Goal: Find contact information: Find contact information

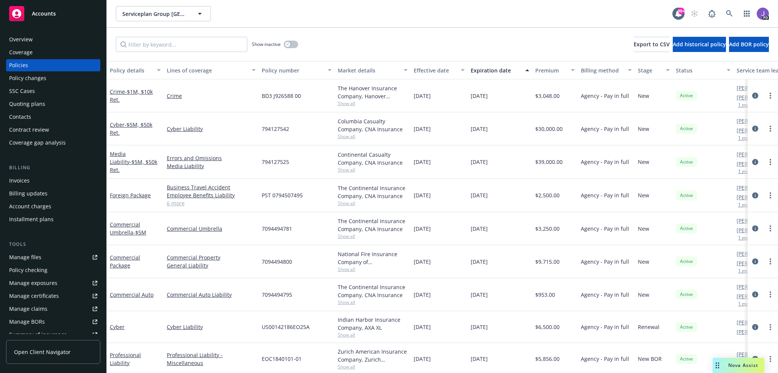
click at [371, 48] on div "Show inactive Export to CSV Add historical policy Add BOR policy" at bounding box center [442, 44] width 671 height 33
drag, startPoint x: 380, startPoint y: 45, endPoint x: 666, endPoint y: 24, distance: 286.5
click at [390, 47] on div "Show inactive Export to CSV Add historical policy Add BOR policy" at bounding box center [442, 44] width 671 height 33
click at [727, 13] on icon at bounding box center [729, 13] width 7 height 7
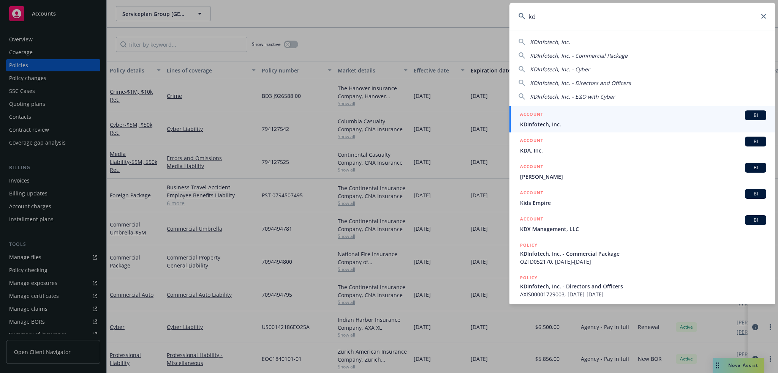
type input "k"
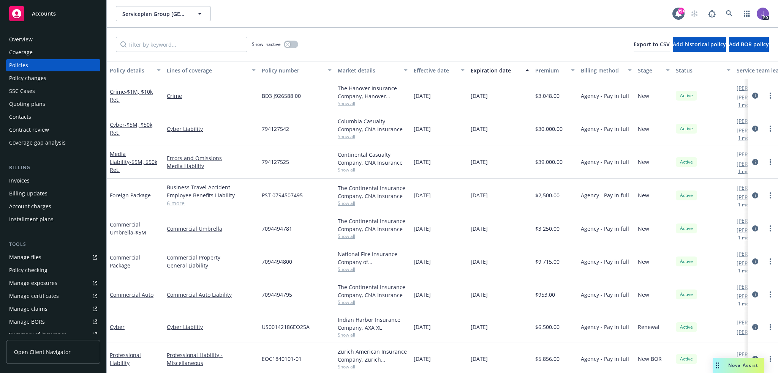
click at [389, 41] on div "Show inactive Export to CSV Add historical policy Add BOR policy" at bounding box center [442, 44] width 671 height 33
click at [375, 40] on div "Show inactive Export to CSV Add historical policy Add BOR policy" at bounding box center [442, 44] width 671 height 33
click at [726, 11] on icon at bounding box center [729, 13] width 7 height 7
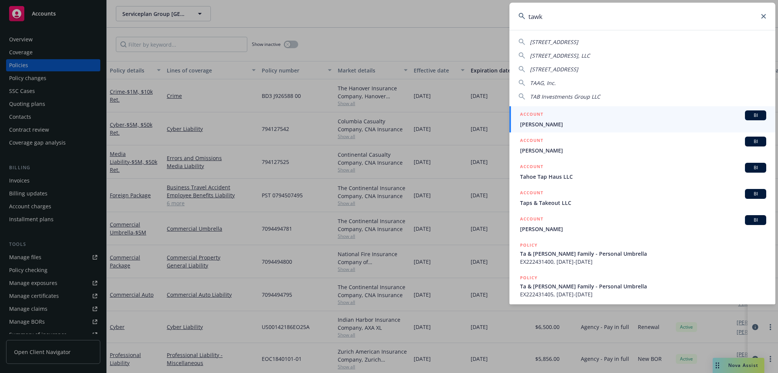
type input "tawki"
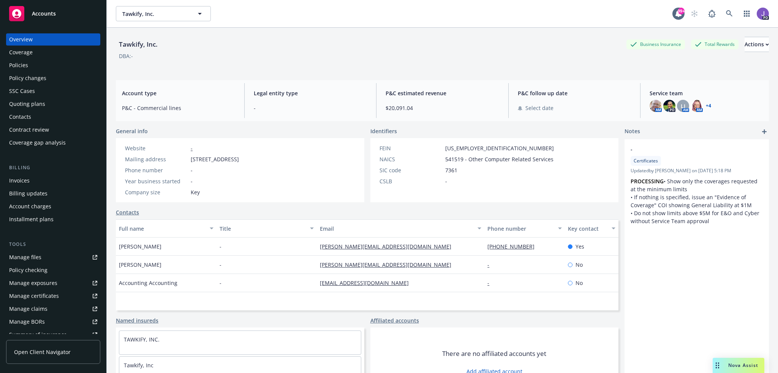
click at [41, 62] on div "Policies" at bounding box center [53, 65] width 88 height 12
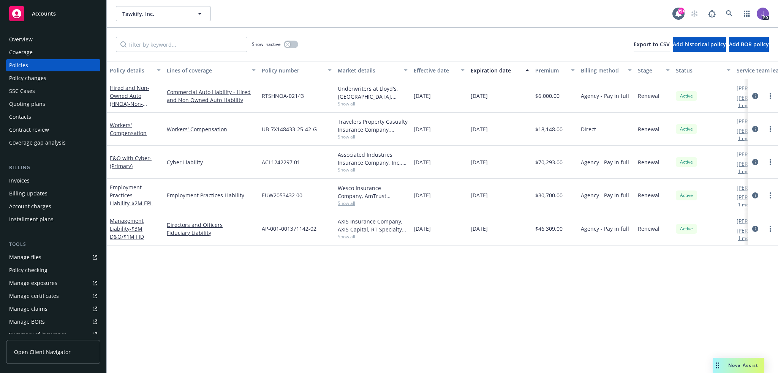
click at [374, 44] on div "Show inactive Export to CSV Add historical policy Add BOR policy" at bounding box center [442, 44] width 671 height 33
click at [362, 38] on div "Show inactive Export to CSV Add historical policy Add BOR policy" at bounding box center [442, 44] width 671 height 33
click at [345, 54] on div "Show inactive Export to CSV Add historical policy Add BOR policy" at bounding box center [442, 44] width 671 height 33
drag, startPoint x: 307, startPoint y: 167, endPoint x: 257, endPoint y: 166, distance: 49.8
click at [257, 166] on div "E&O with Cyber - (Primary) Cyber Liability ACL1242297 01 Associated Industries …" at bounding box center [473, 162] width 733 height 33
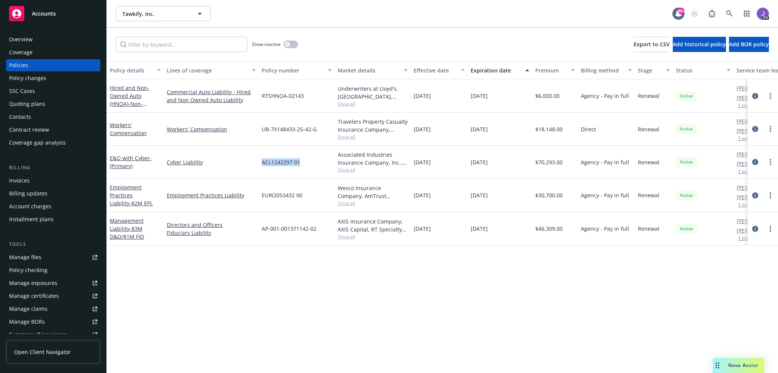
click at [294, 171] on div "ACL1242297 01" at bounding box center [297, 162] width 76 height 33
drag, startPoint x: 305, startPoint y: 164, endPoint x: 258, endPoint y: 168, distance: 46.9
click at [258, 168] on div "E&O with Cyber - (Primary) Cyber Liability ACL1242297 01 Associated Industries …" at bounding box center [473, 162] width 733 height 33
click at [301, 172] on div "ACL1242297 01" at bounding box center [297, 162] width 76 height 33
drag, startPoint x: 312, startPoint y: 166, endPoint x: 253, endPoint y: 167, distance: 59.3
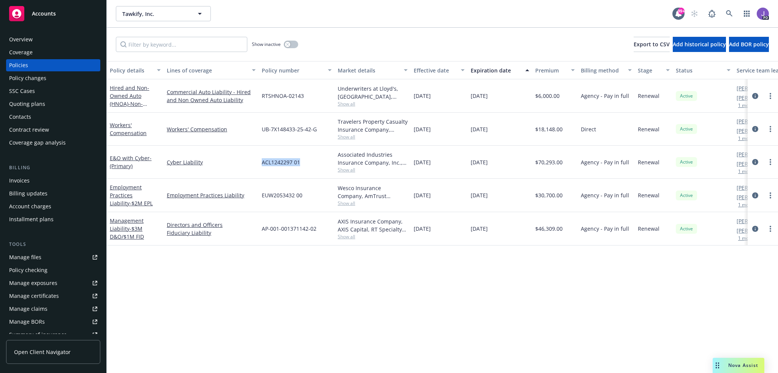
click at [253, 167] on div "E&O with Cyber - (Primary) Cyber Liability ACL1242297 01 Associated Industries …" at bounding box center [473, 162] width 733 height 33
click at [302, 171] on div "ACL1242297 01" at bounding box center [297, 162] width 76 height 33
drag, startPoint x: 252, startPoint y: 164, endPoint x: 230, endPoint y: 164, distance: 22.0
click at [230, 164] on div "E&O with Cyber - (Primary) Cyber Liability ACL1242297 01 Associated Industries …" at bounding box center [473, 162] width 733 height 33
drag, startPoint x: 34, startPoint y: 38, endPoint x: 41, endPoint y: 45, distance: 10.2
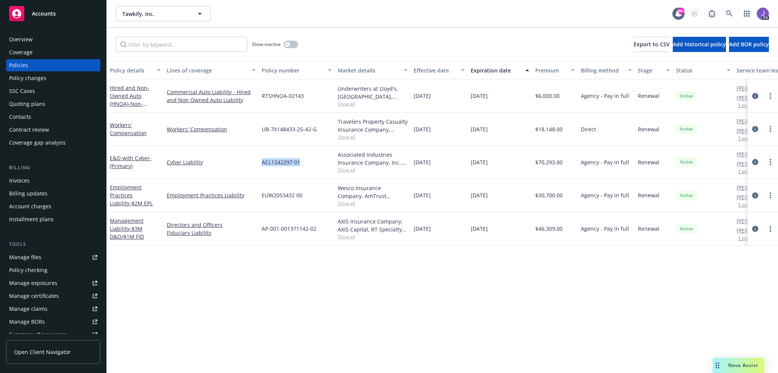
click at [34, 38] on div "Overview" at bounding box center [53, 39] width 88 height 12
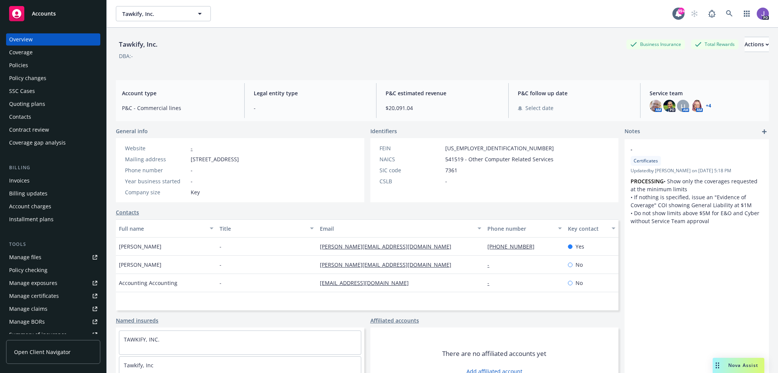
click at [242, 177] on div "Year business started -" at bounding box center [182, 181] width 120 height 8
click at [419, 42] on div "Tawkify, Inc. Business Insurance Total Rewards Actions" at bounding box center [442, 44] width 653 height 15
click at [726, 15] on icon at bounding box center [729, 13] width 7 height 7
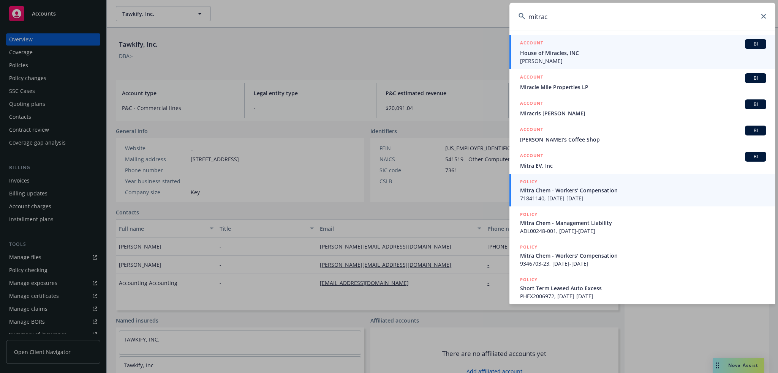
type input "mitrac"
click at [585, 194] on span "Mitra Chem - Workers' Compensation" at bounding box center [643, 191] width 246 height 8
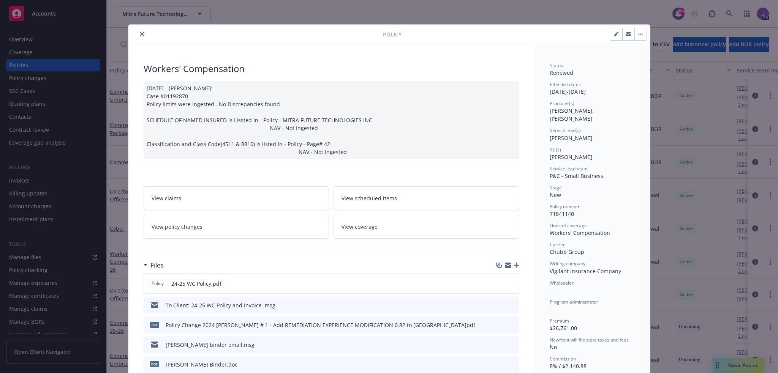
click at [140, 34] on icon "close" at bounding box center [142, 34] width 5 height 5
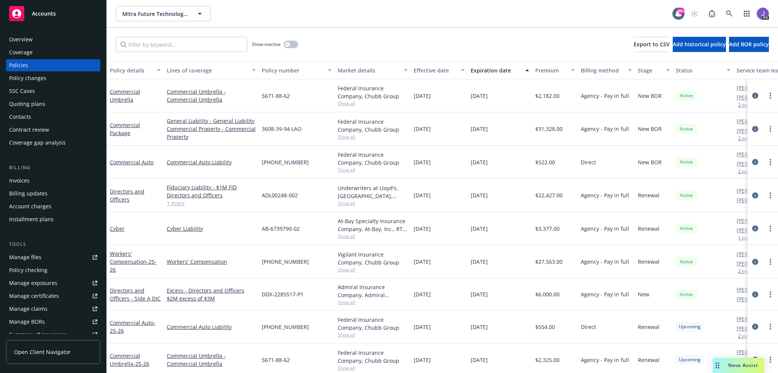
click at [35, 40] on div "Overview" at bounding box center [53, 39] width 88 height 12
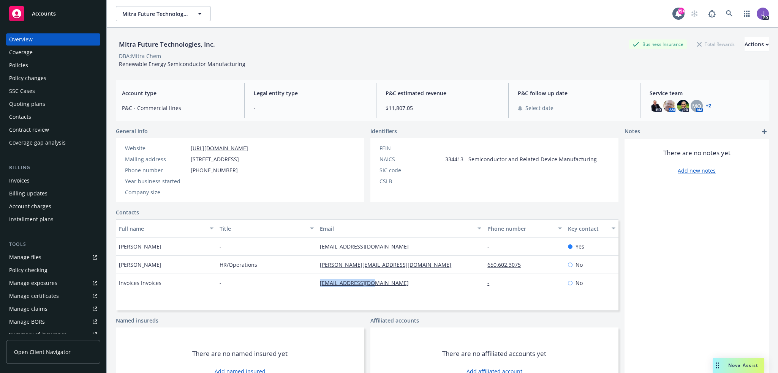
drag, startPoint x: 391, startPoint y: 285, endPoint x: 312, endPoint y: 287, distance: 79.0
click at [312, 287] on div "Invoices Invoices - [EMAIL_ADDRESS][DOMAIN_NAME] - No" at bounding box center [367, 283] width 503 height 18
click at [32, 63] on div "Policies" at bounding box center [53, 65] width 88 height 12
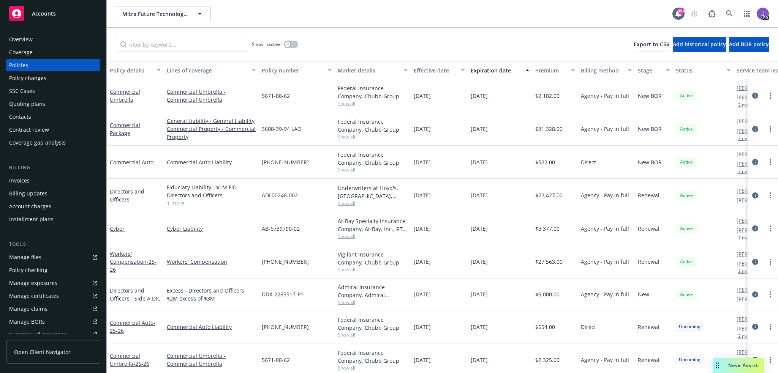
click at [375, 37] on div "Show inactive Export to CSV Add historical policy Add BOR policy" at bounding box center [442, 44] width 671 height 33
click at [343, 272] on span "Show all" at bounding box center [373, 270] width 70 height 6
click at [306, 263] on div "[PHONE_NUMBER]" at bounding box center [297, 261] width 76 height 33
click at [308, 265] on div "[PHONE_NUMBER]" at bounding box center [297, 261] width 76 height 33
click at [316, 139] on div "3608-39-94 LAO" at bounding box center [297, 128] width 76 height 33
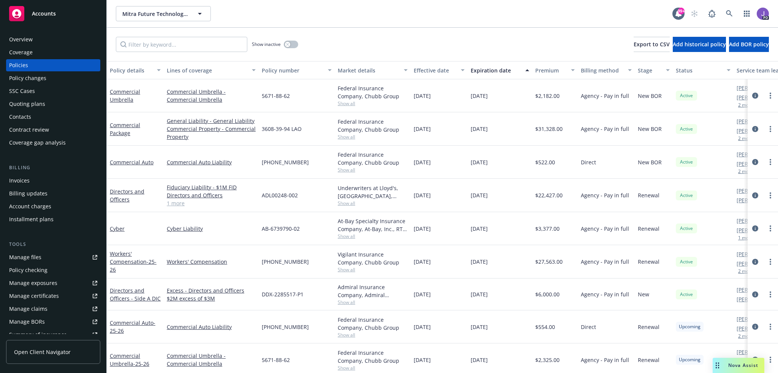
scroll to position [50, 0]
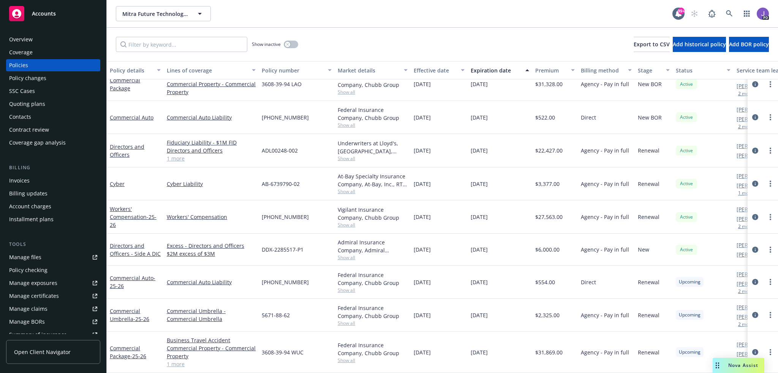
click at [367, 49] on div "Show inactive Export to CSV Add historical policy Add BOR policy" at bounding box center [442, 44] width 671 height 33
click at [354, 39] on div "Show inactive Export to CSV Add historical policy Add BOR policy" at bounding box center [442, 44] width 671 height 33
click at [726, 15] on icon at bounding box center [729, 13] width 7 height 7
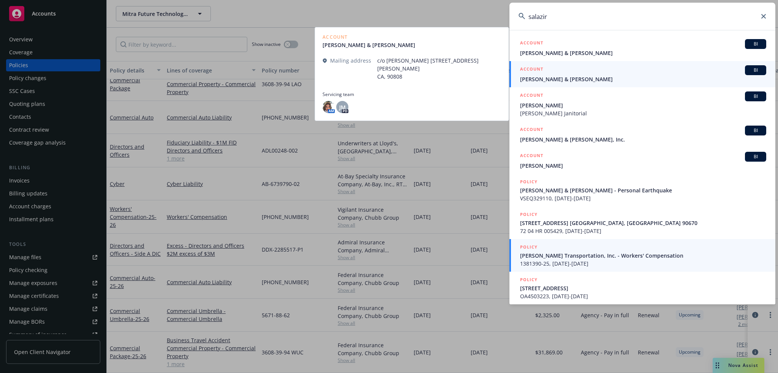
type input "salazir"
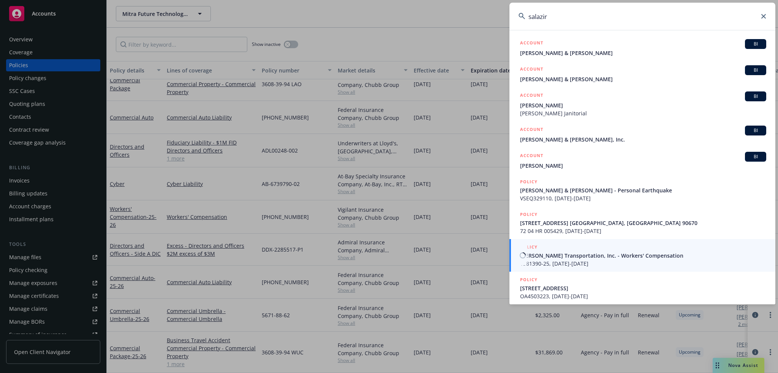
click at [549, 250] on div "POLICY" at bounding box center [643, 248] width 246 height 8
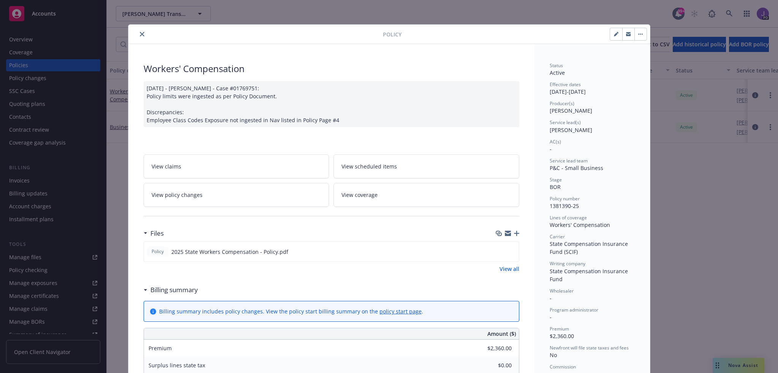
click at [140, 35] on icon "close" at bounding box center [142, 34] width 5 height 5
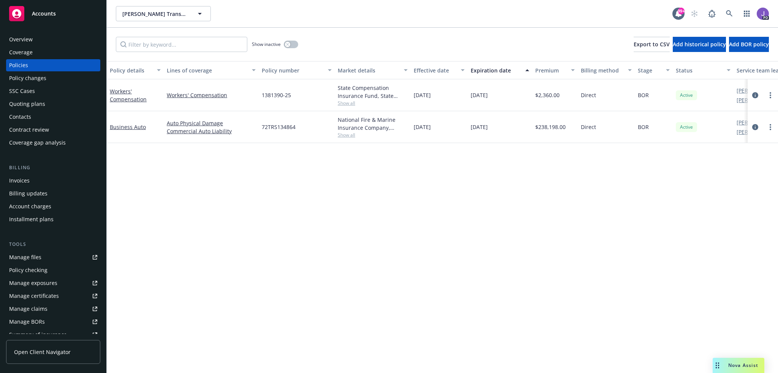
click at [178, 179] on div "Policy details Lines of coverage Policy number Market details Effective date Ex…" at bounding box center [442, 217] width 671 height 312
click at [283, 126] on span "72TRS134864" at bounding box center [279, 127] width 34 height 8
copy span "72TRS134864"
click at [32, 39] on div "Overview" at bounding box center [53, 39] width 88 height 12
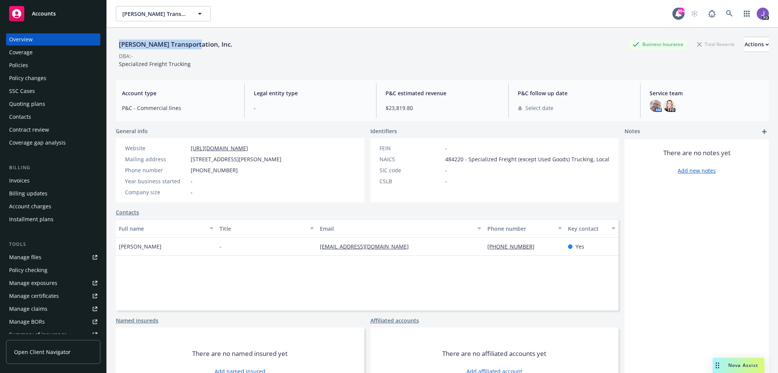
drag, startPoint x: 191, startPoint y: 45, endPoint x: 117, endPoint y: 44, distance: 73.7
click at [117, 44] on div "[PERSON_NAME] Transportation, Inc." at bounding box center [176, 45] width 120 height 10
copy div "[PERSON_NAME] Transportation,"
click at [726, 11] on icon at bounding box center [729, 13] width 7 height 7
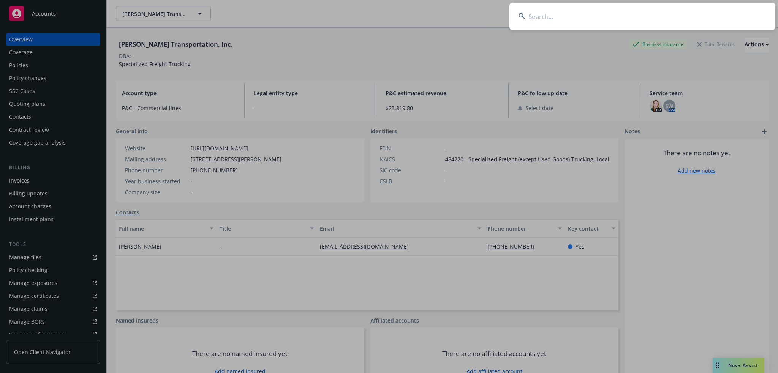
click at [572, 21] on input at bounding box center [642, 16] width 266 height 27
paste input "Mitra Future Technologies"
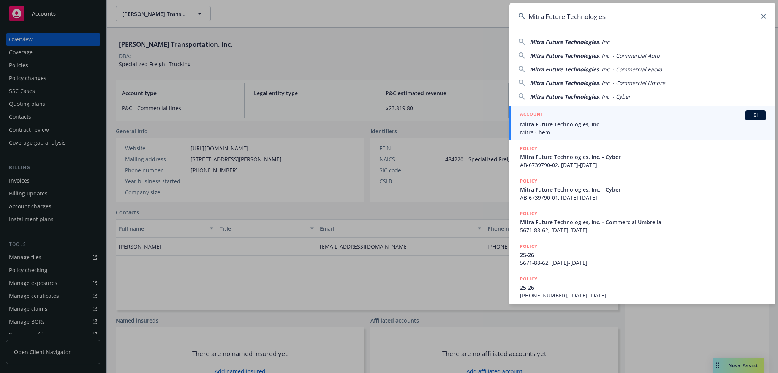
type input "Mitra Future Technologies"
click at [552, 117] on div "ACCOUNT BI" at bounding box center [643, 116] width 246 height 10
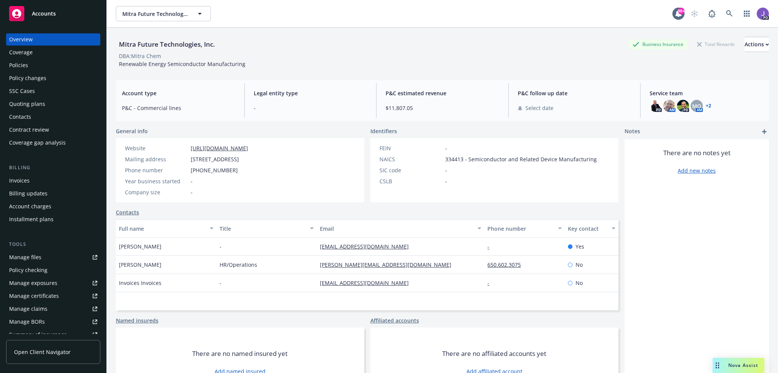
click at [17, 59] on div "Overview Coverage Policies Policy changes SSC Cases Quoting plans Contacts Cont…" at bounding box center [53, 90] width 94 height 115
click at [17, 66] on div "Policies" at bounding box center [18, 65] width 19 height 12
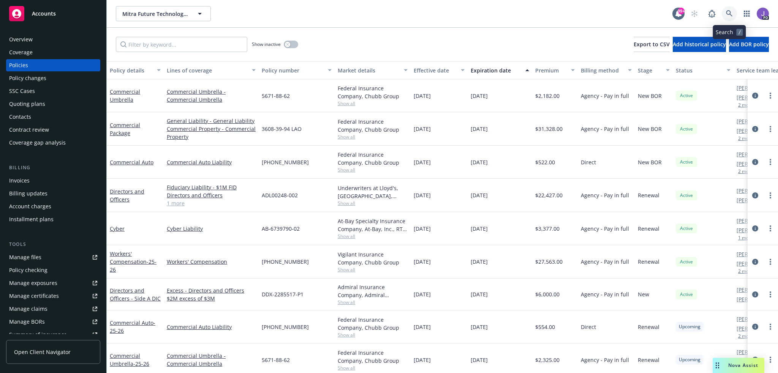
click at [731, 12] on icon at bounding box center [729, 13] width 7 height 7
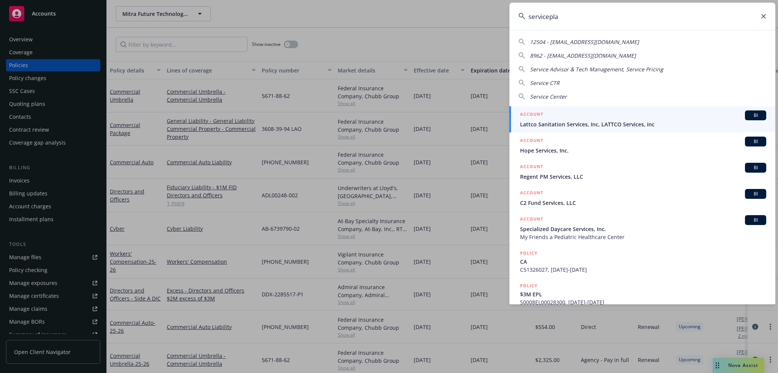
type input "serviceplan"
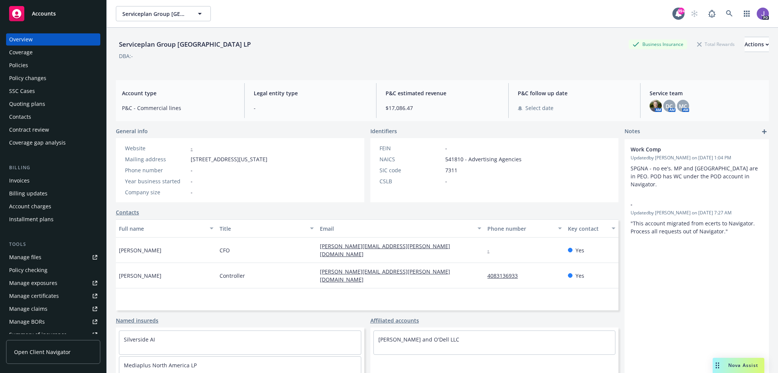
click at [24, 68] on div "Policies" at bounding box center [18, 65] width 19 height 12
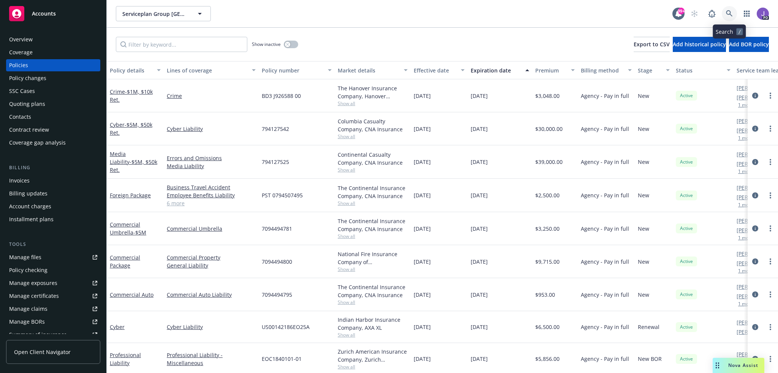
click at [728, 10] on icon at bounding box center [729, 13] width 7 height 7
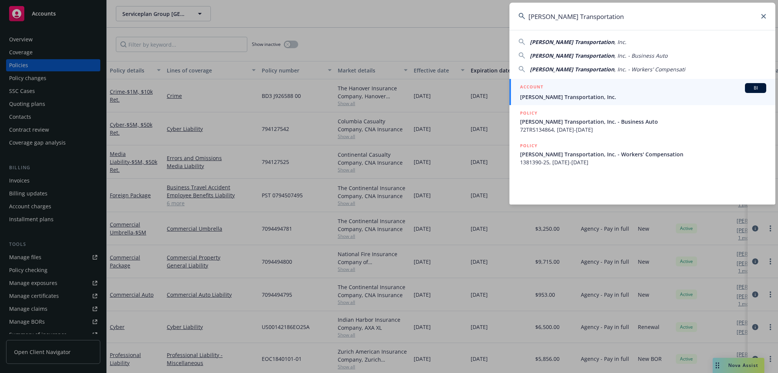
type input "[PERSON_NAME] Transportation"
click at [586, 90] on div "ACCOUNT BI" at bounding box center [643, 88] width 246 height 10
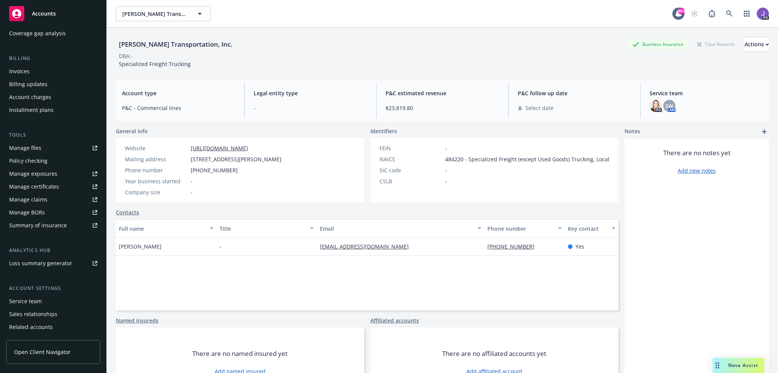
scroll to position [114, 0]
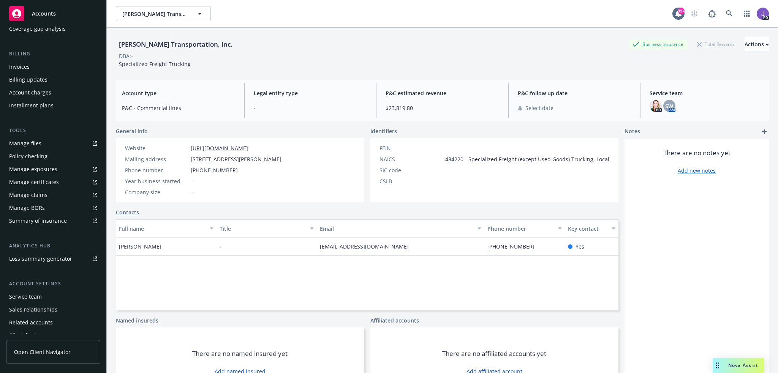
click at [27, 296] on div "Service team" at bounding box center [25, 297] width 33 height 12
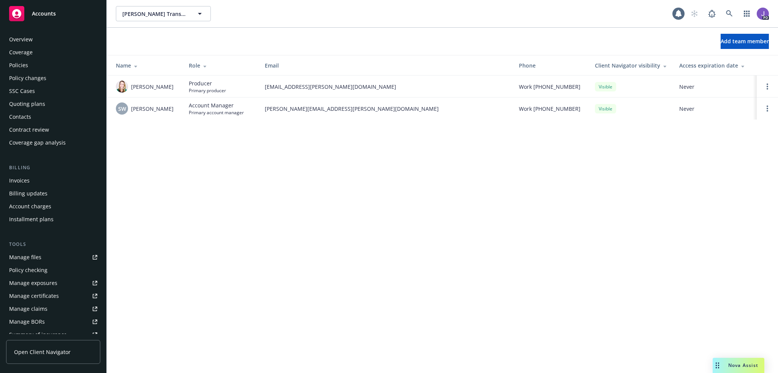
scroll to position [134, 0]
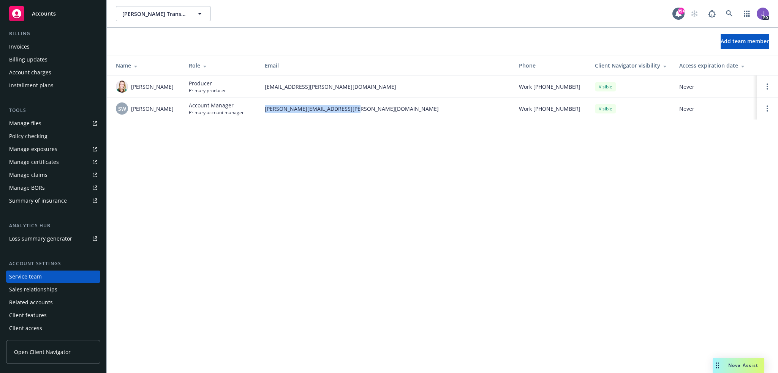
drag, startPoint x: 393, startPoint y: 112, endPoint x: 265, endPoint y: 114, distance: 128.0
click at [265, 114] on td "[PERSON_NAME][EMAIL_ADDRESS][PERSON_NAME][DOMAIN_NAME]" at bounding box center [386, 109] width 254 height 22
copy span "[PERSON_NAME][EMAIL_ADDRESS][PERSON_NAME][DOMAIN_NAME]"
click at [731, 12] on icon at bounding box center [729, 13] width 7 height 7
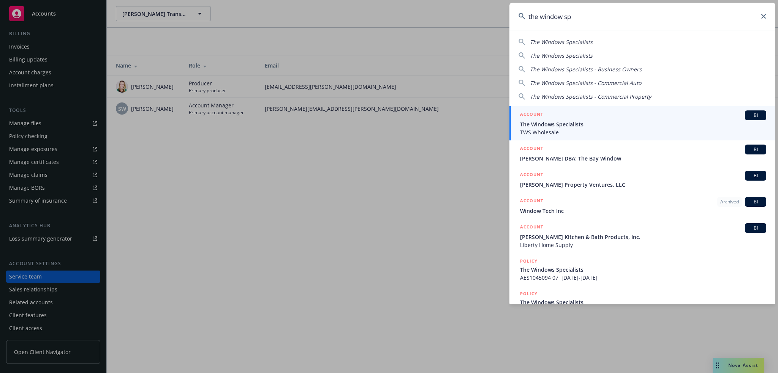
type input "the window spe"
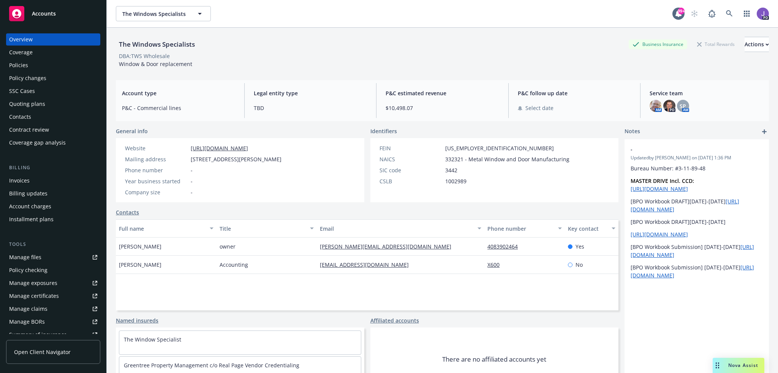
click at [33, 68] on div "Policies" at bounding box center [53, 65] width 88 height 12
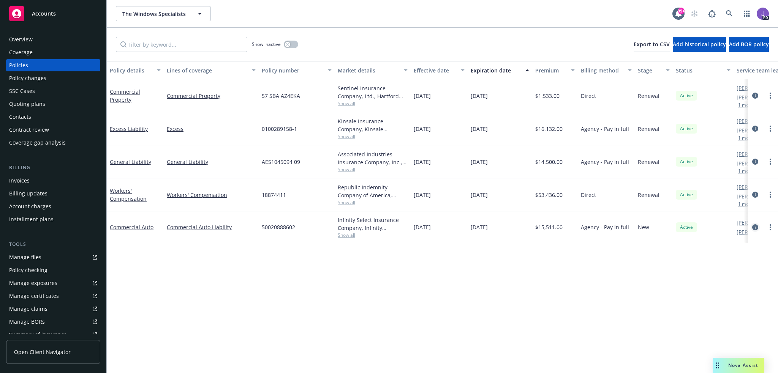
click at [754, 228] on icon "circleInformation" at bounding box center [755, 228] width 6 height 6
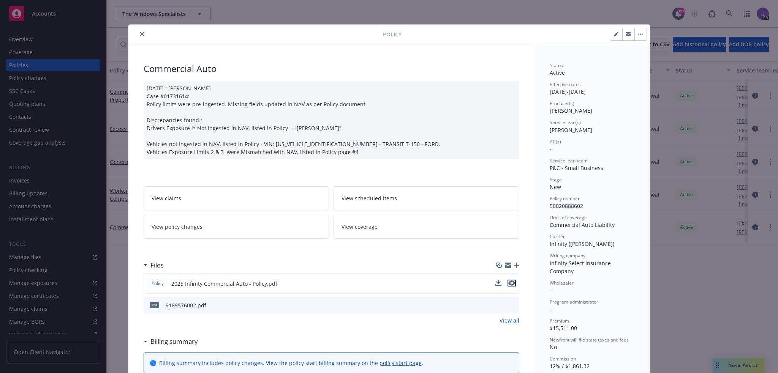
click at [508, 286] on icon "preview file" at bounding box center [511, 283] width 7 height 5
click at [140, 31] on button "close" at bounding box center [142, 34] width 9 height 9
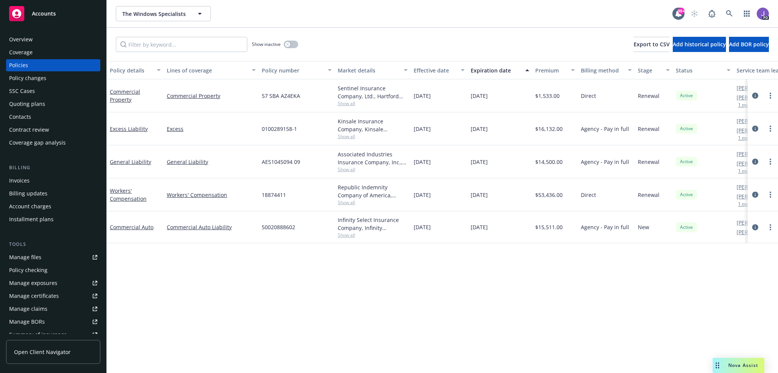
click at [282, 223] on span "50020888602" at bounding box center [278, 227] width 33 height 8
copy span "50020888602"
click at [30, 36] on div "Overview" at bounding box center [21, 39] width 24 height 12
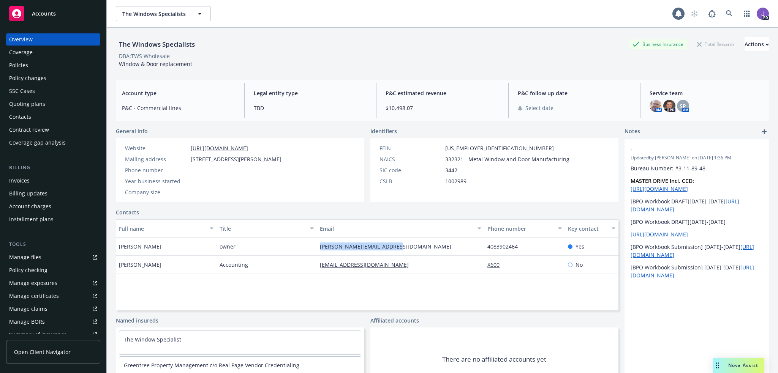
drag, startPoint x: 395, startPoint y: 249, endPoint x: 315, endPoint y: 246, distance: 80.2
click at [317, 246] on div "[PERSON_NAME][EMAIL_ADDRESS][DOMAIN_NAME]" at bounding box center [401, 247] width 168 height 18
copy link "[PERSON_NAME][EMAIL_ADDRESS][DOMAIN_NAME]"
click at [726, 15] on icon at bounding box center [729, 13] width 7 height 7
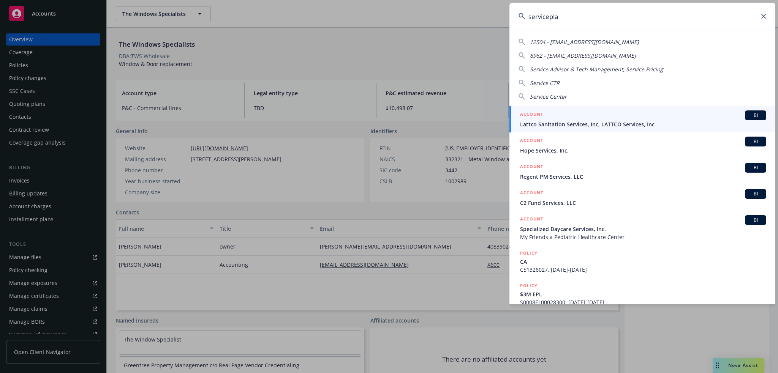
type input "serviceplan"
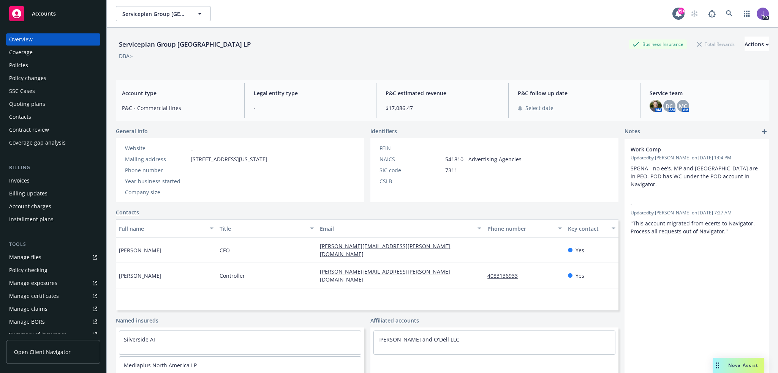
click at [24, 66] on div "Policies" at bounding box center [18, 65] width 19 height 12
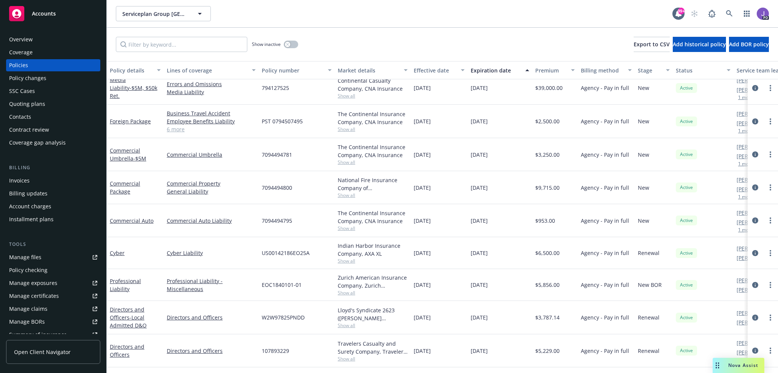
scroll to position [100, 0]
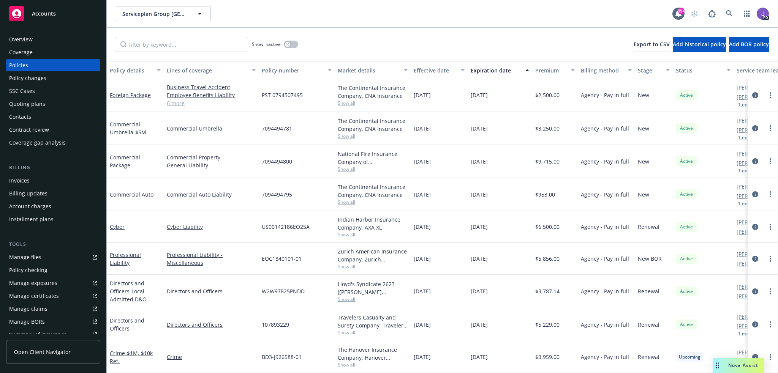
click at [378, 51] on div "Show inactive Export to CSV Add historical policy Add BOR policy" at bounding box center [442, 44] width 671 height 33
click at [318, 8] on div "Serviceplan Group North America LP Serviceplan Group [GEOGRAPHIC_DATA] LP" at bounding box center [394, 13] width 557 height 15
